Goal: Check status: Check status

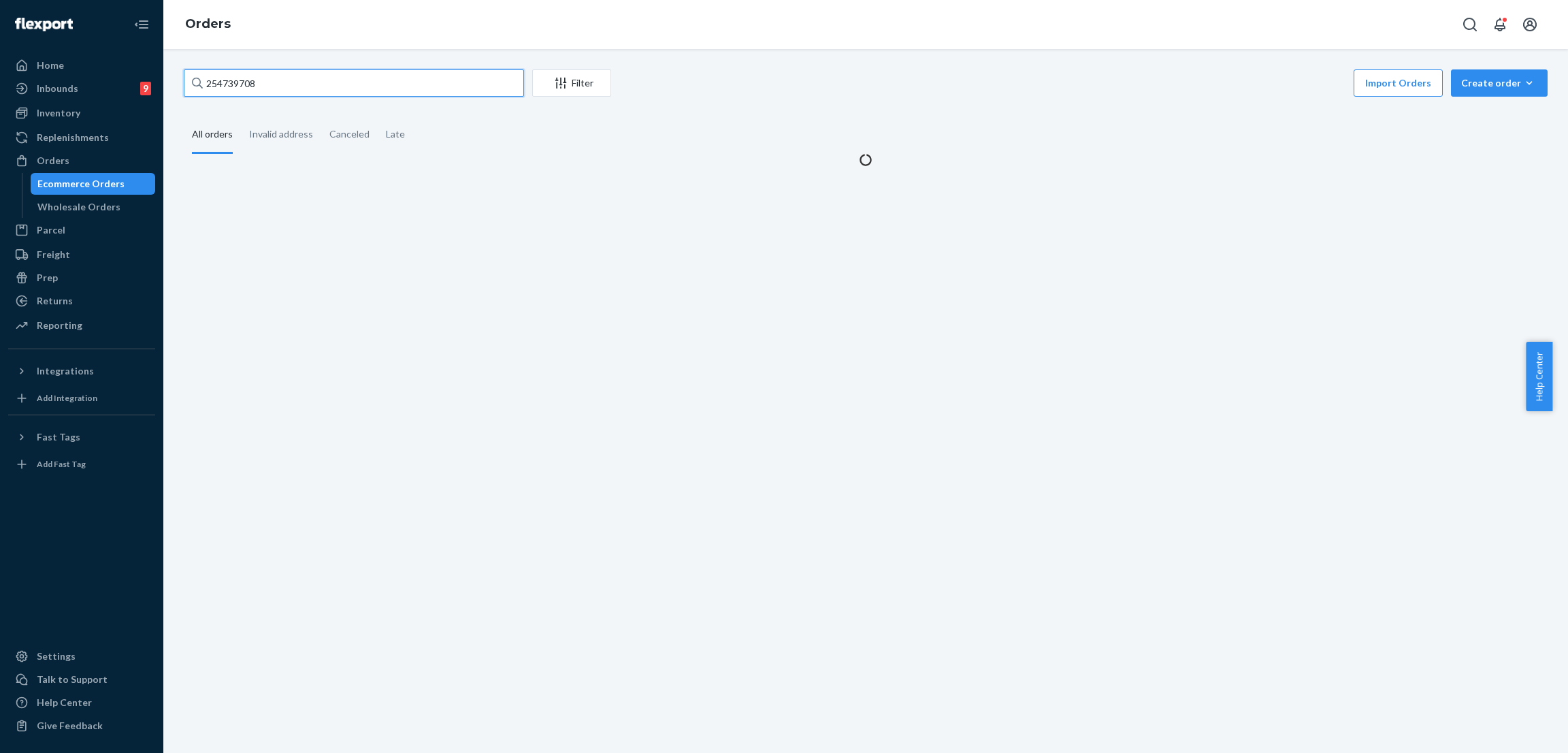
click at [389, 73] on input "254739708" at bounding box center [353, 83] width 340 height 27
type input "254735552"
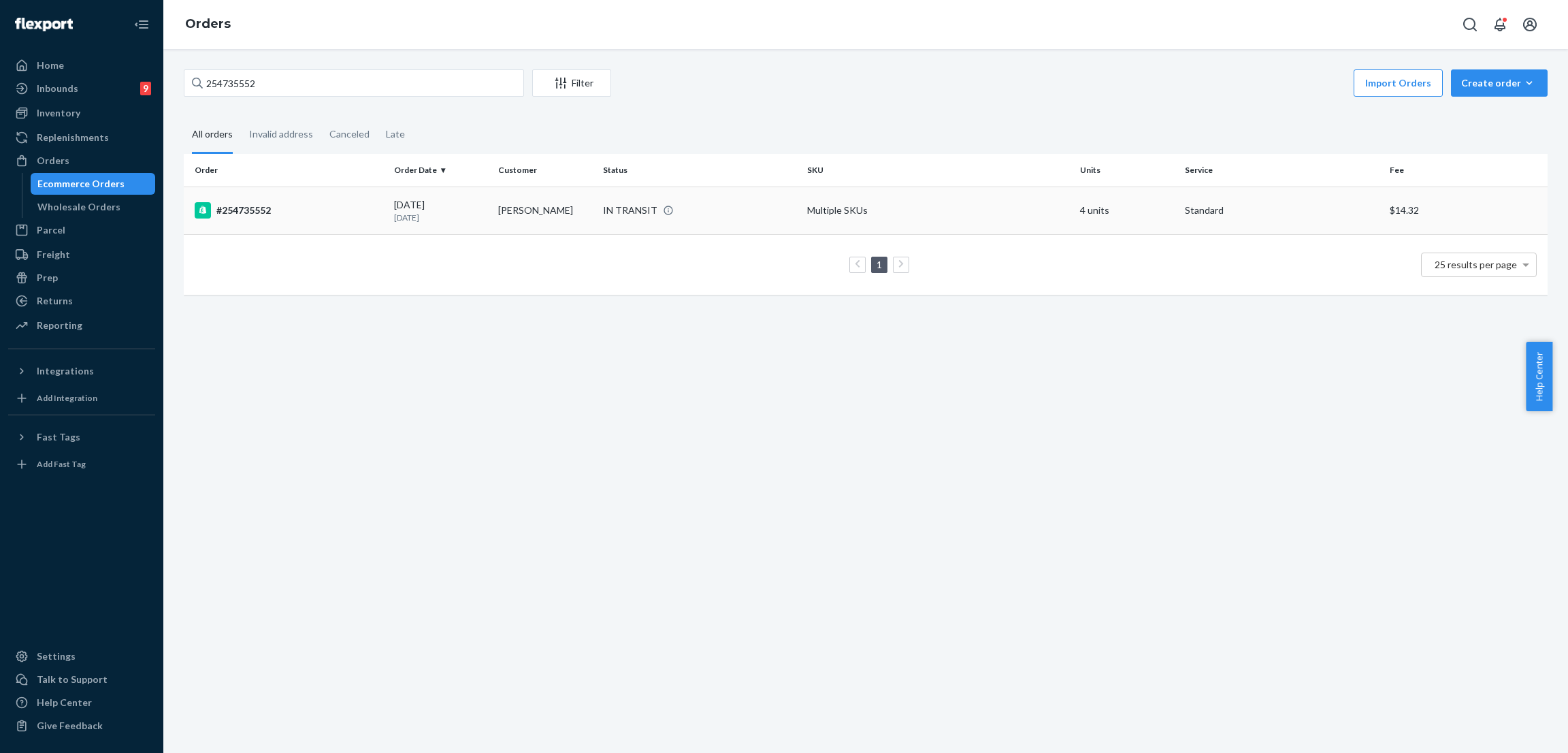
click at [603, 214] on div "IN TRANSIT" at bounding box center [630, 210] width 55 height 14
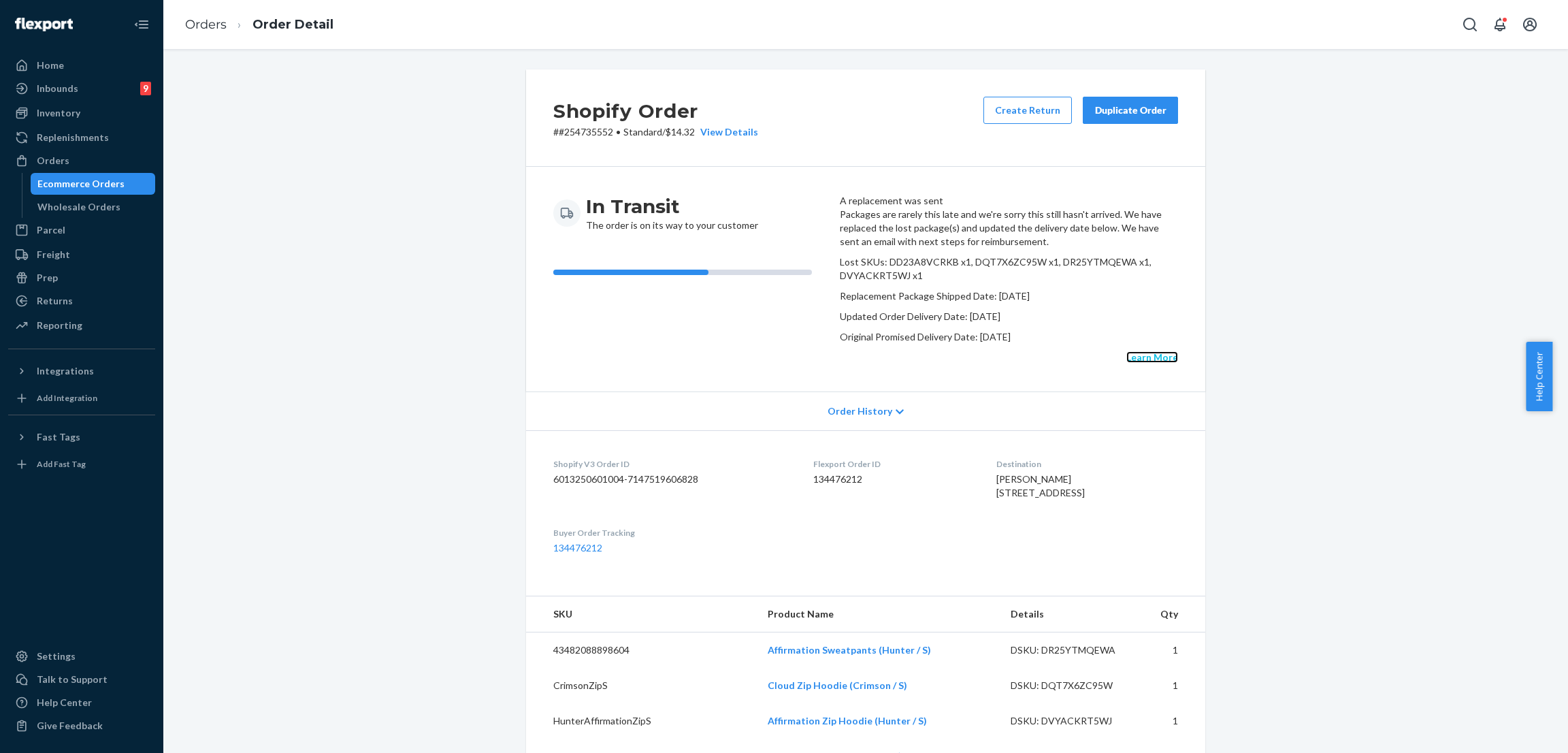
click at [1127, 363] on link "Learn More" at bounding box center [1153, 357] width 52 height 11
click at [365, 180] on div "Shopify Order # #254735552 • Standard / $14.32 View Details Create Return Dupli…" at bounding box center [866, 642] width 1384 height 1145
click at [87, 303] on div "Returns" at bounding box center [81, 301] width 144 height 19
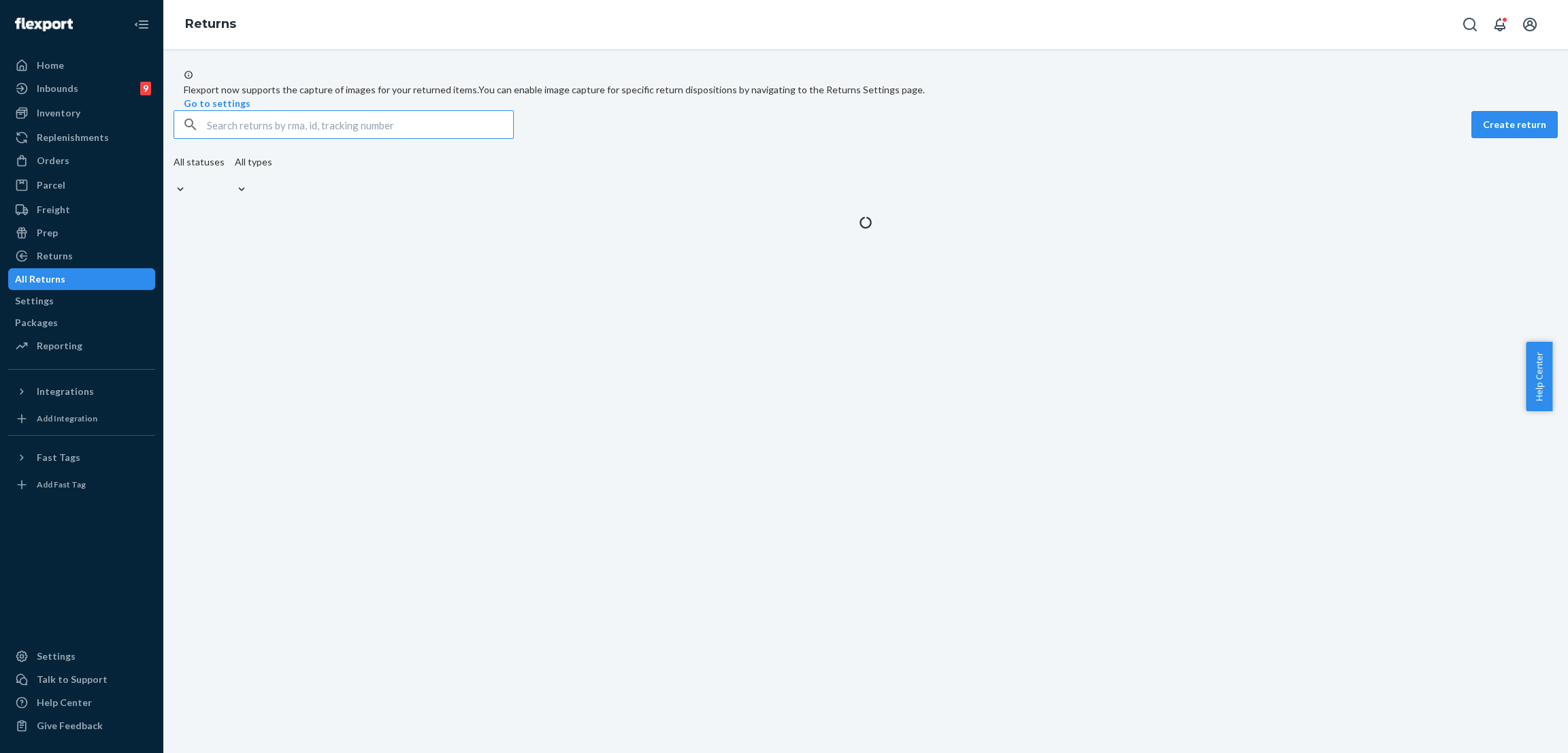
click at [300, 139] on input "text" at bounding box center [360, 125] width 307 height 27
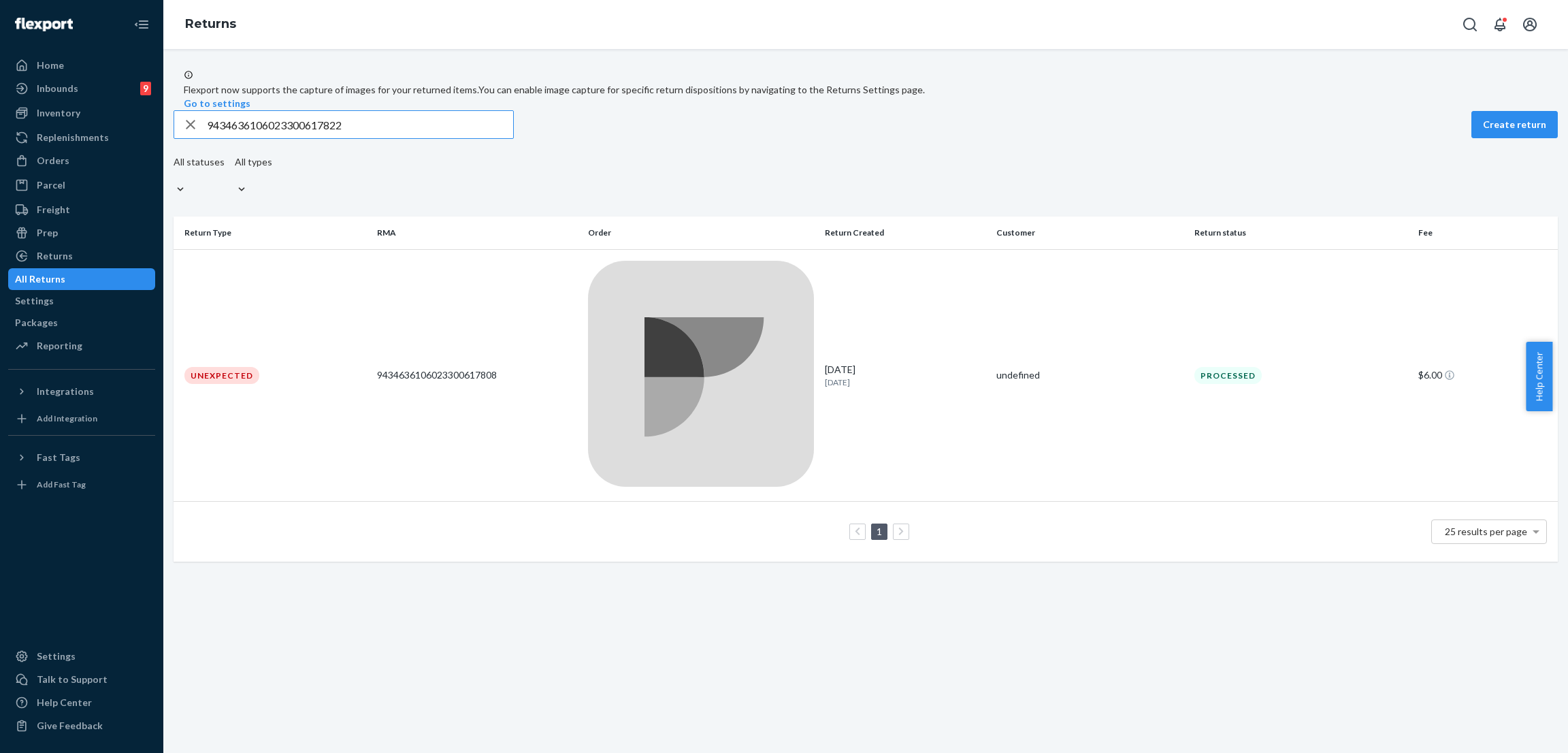
type input "9434636106023300617822"
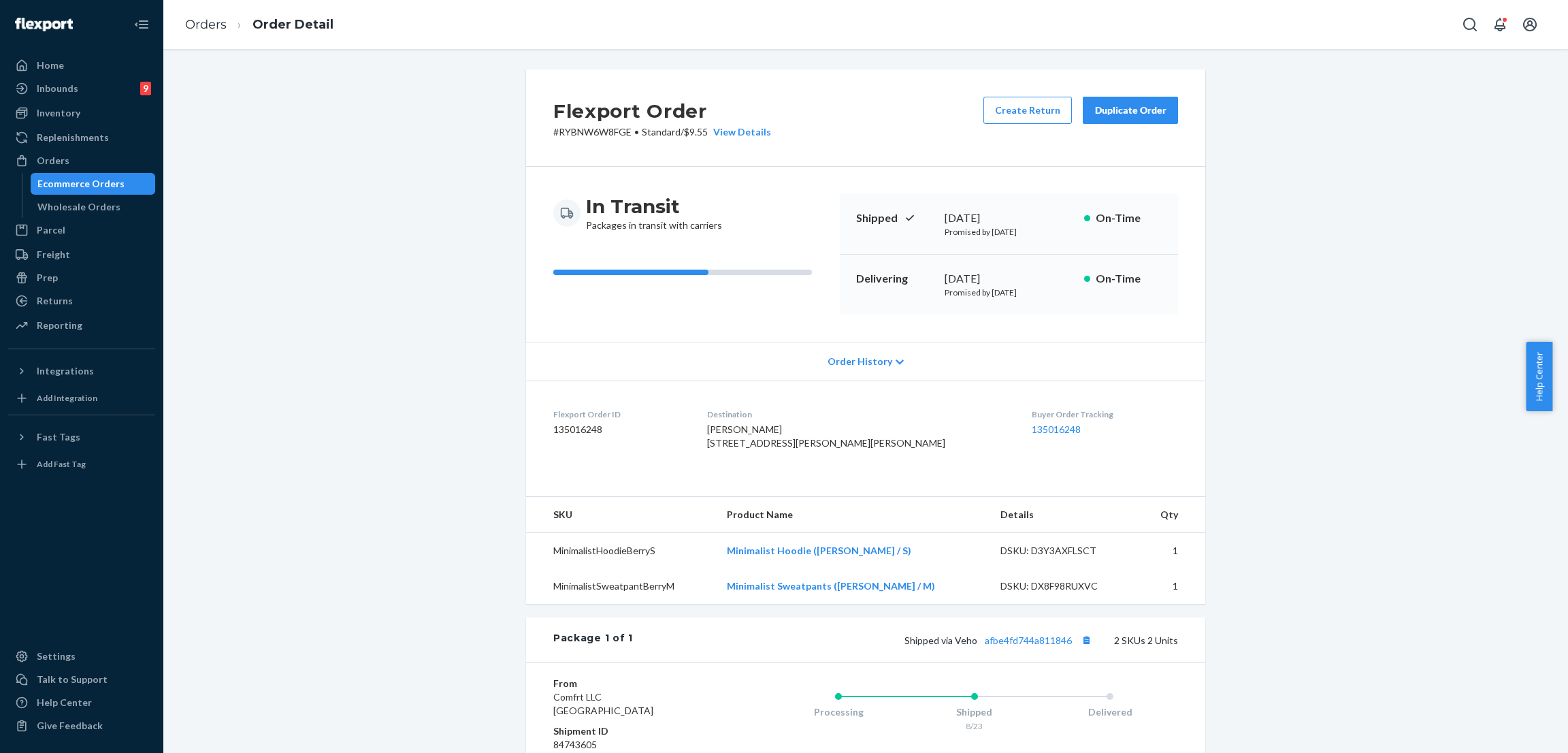
scroll to position [221, 0]
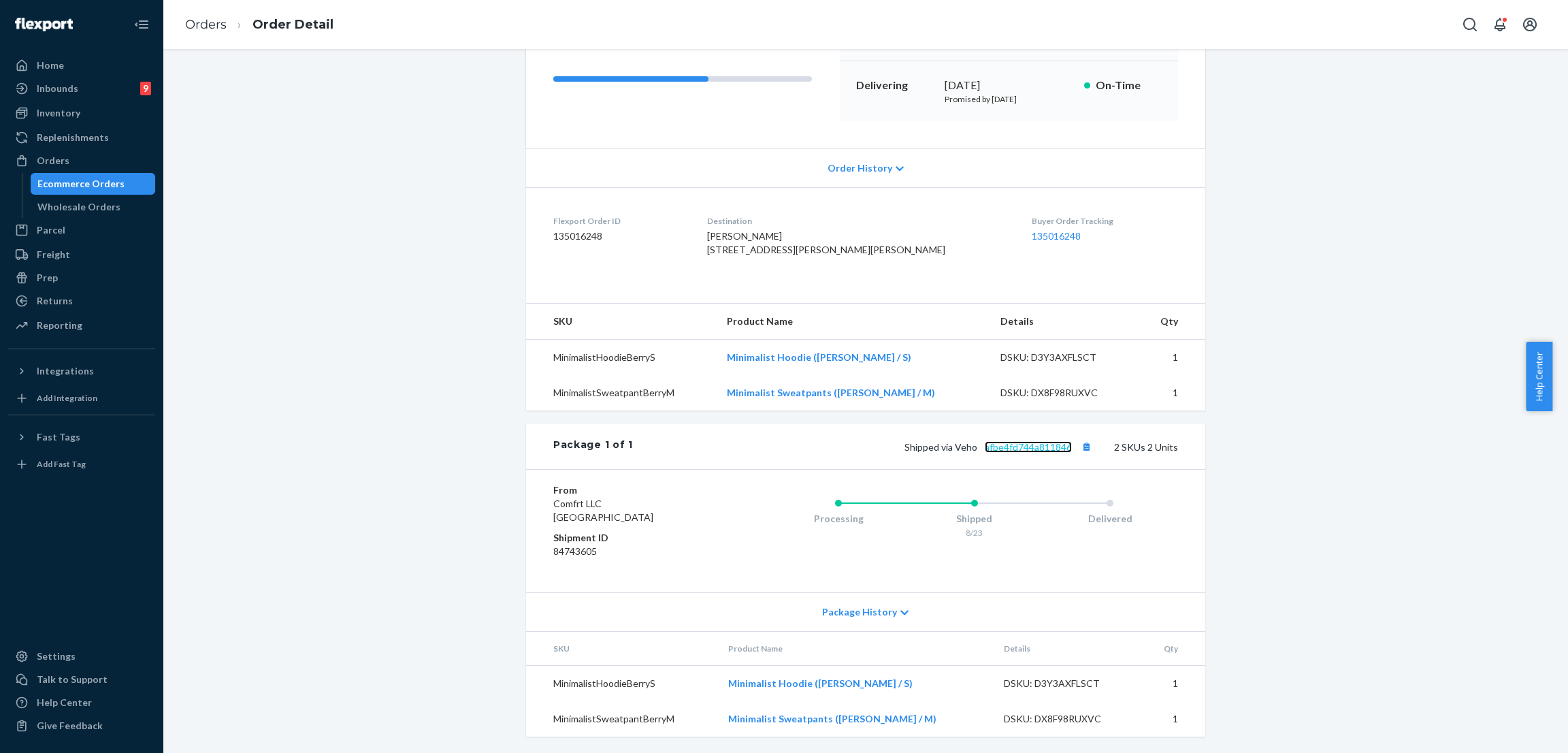
click at [1008, 445] on link "afbe4fd744a811846" at bounding box center [1029, 447] width 87 height 11
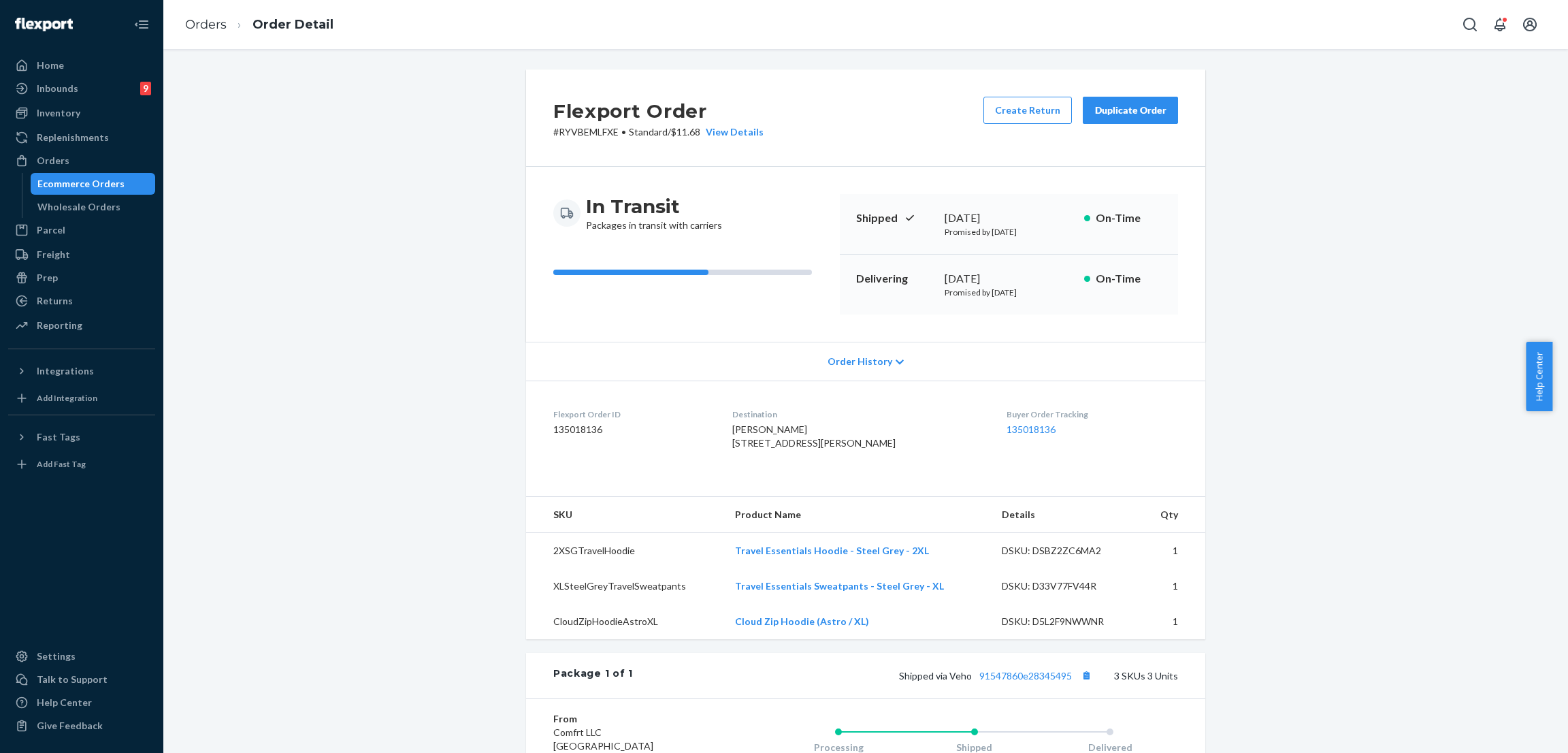
scroll to position [292, 0]
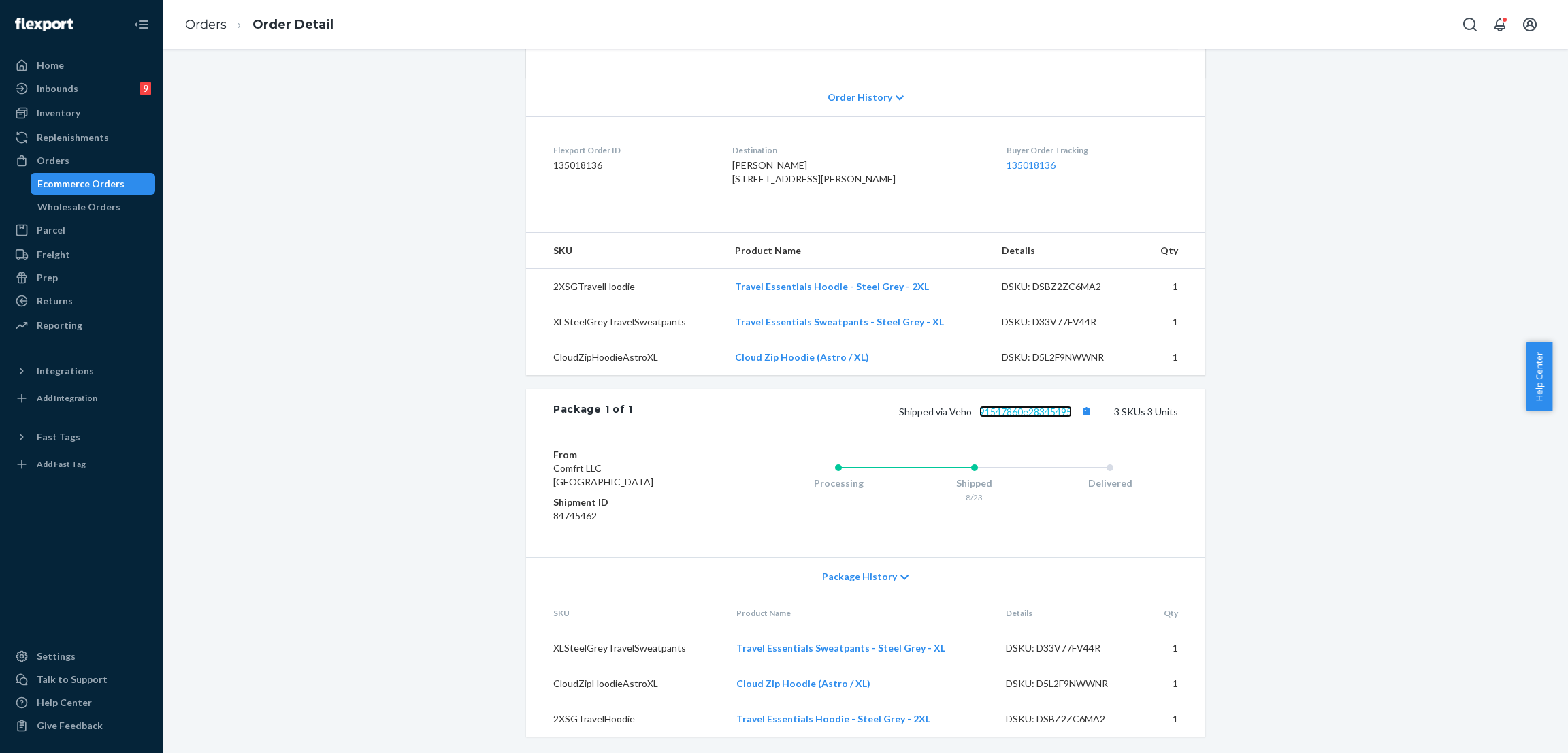
click at [997, 409] on link "91547860e28345495" at bounding box center [1025, 412] width 93 height 11
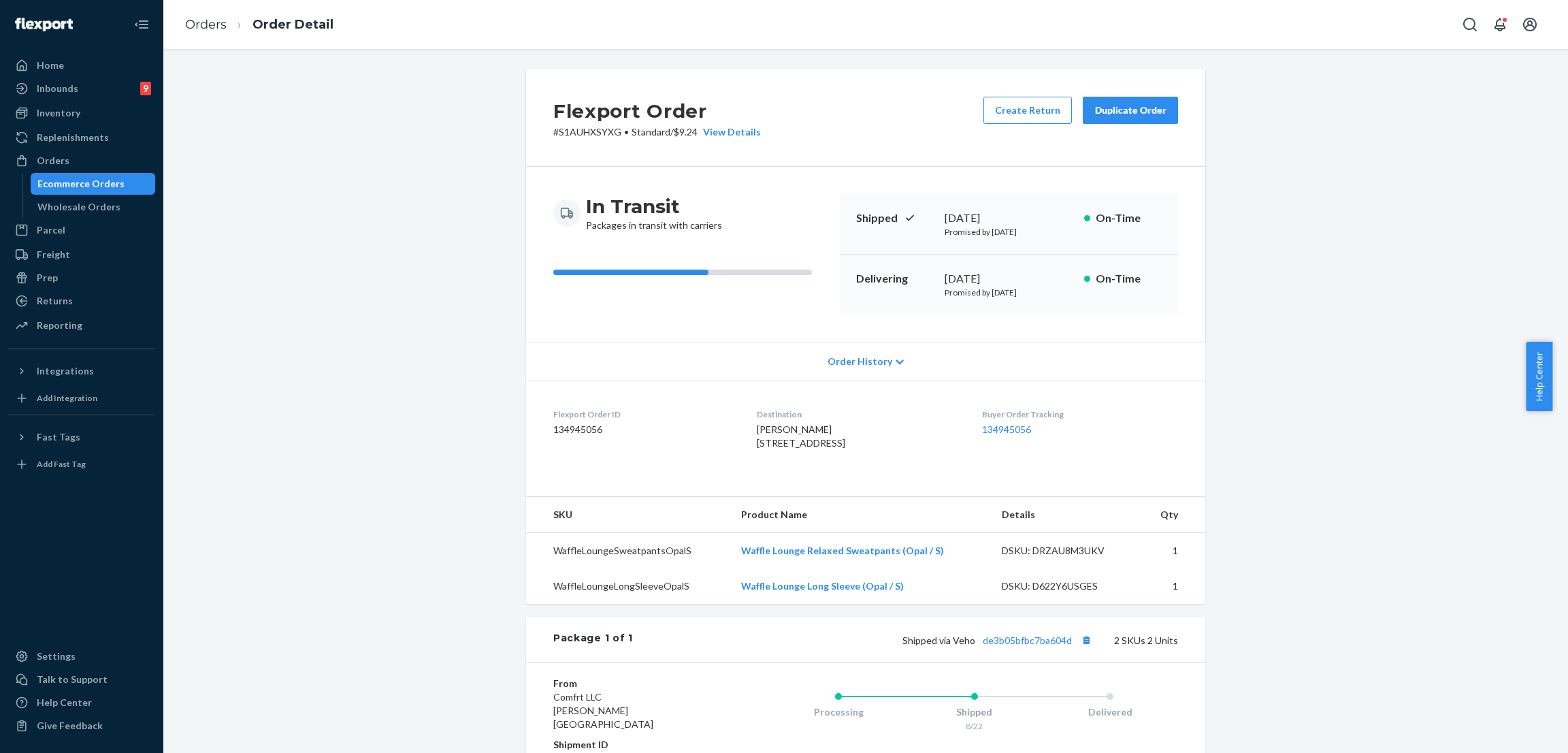
scroll to position [205, 0]
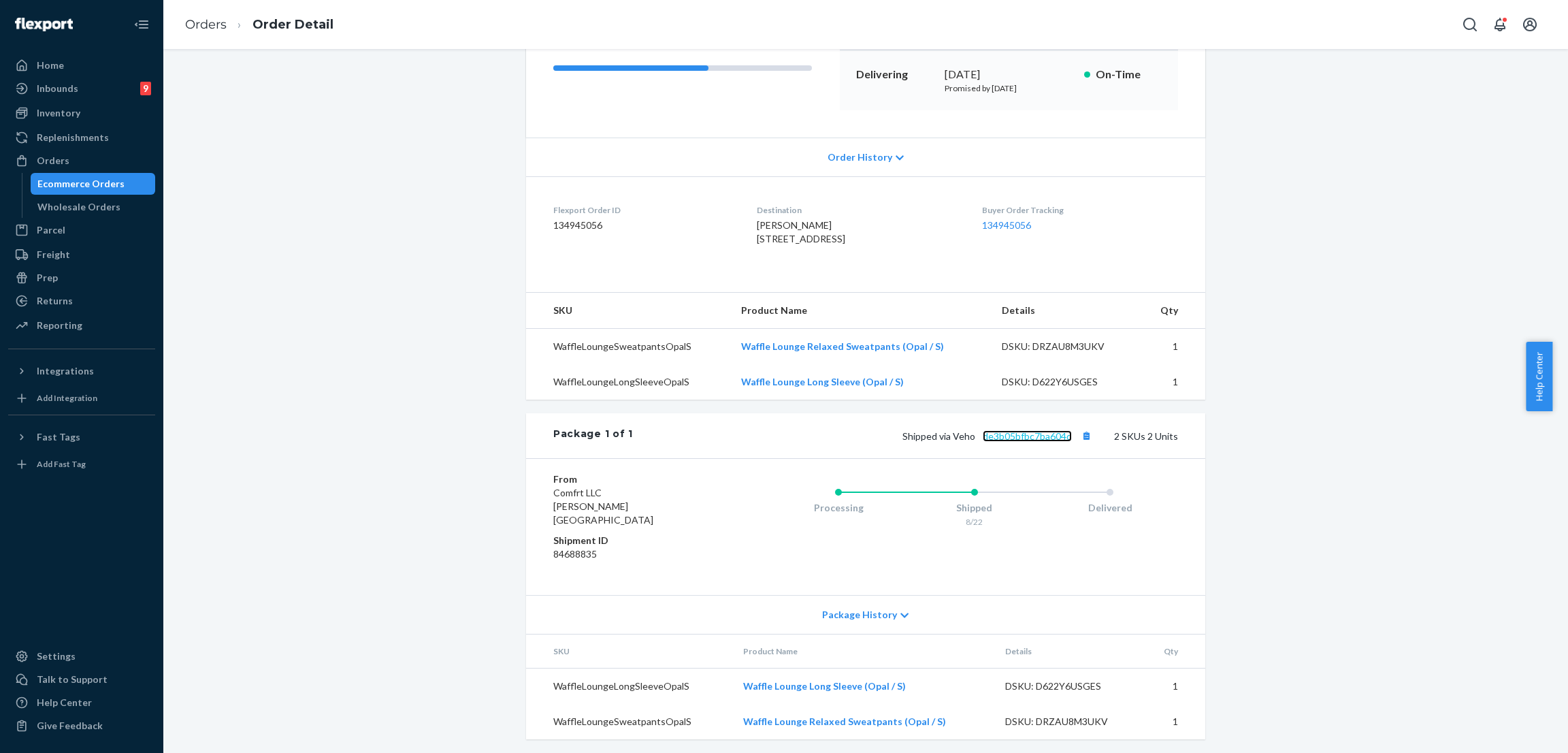
click at [1017, 442] on link "de3b05bfbc7ba604d" at bounding box center [1027, 436] width 89 height 11
